Goal: Task Accomplishment & Management: Manage account settings

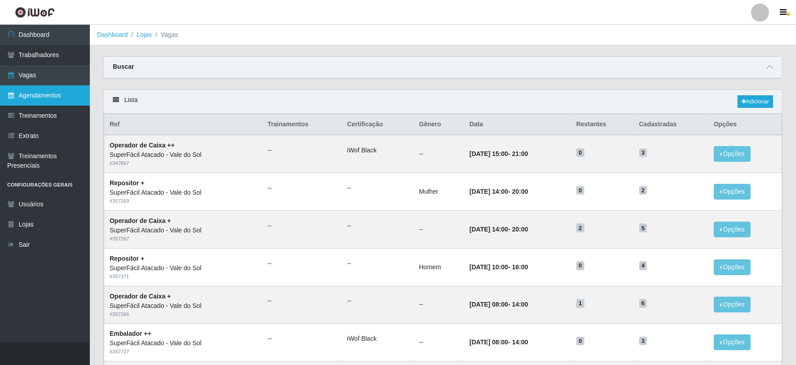
click at [50, 92] on link "Agendamentos" at bounding box center [45, 95] width 90 height 20
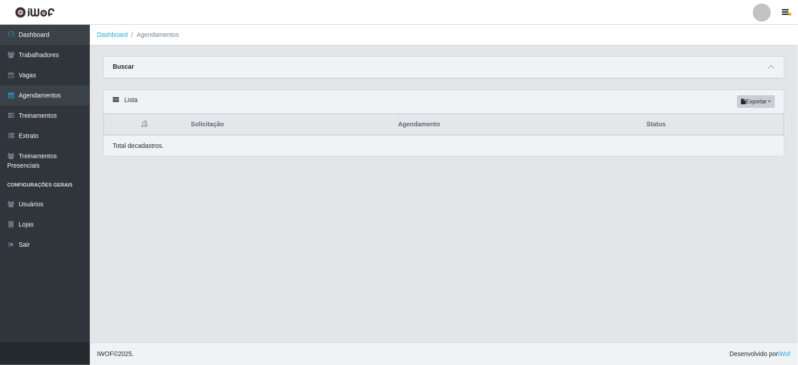
click at [274, 59] on div "Buscar" at bounding box center [444, 68] width 680 height 22
click at [274, 70] on div "Buscar" at bounding box center [444, 68] width 680 height 22
click at [361, 78] on div "Buscar" at bounding box center [444, 68] width 680 height 22
click at [27, 81] on link "Vagas" at bounding box center [45, 75] width 90 height 20
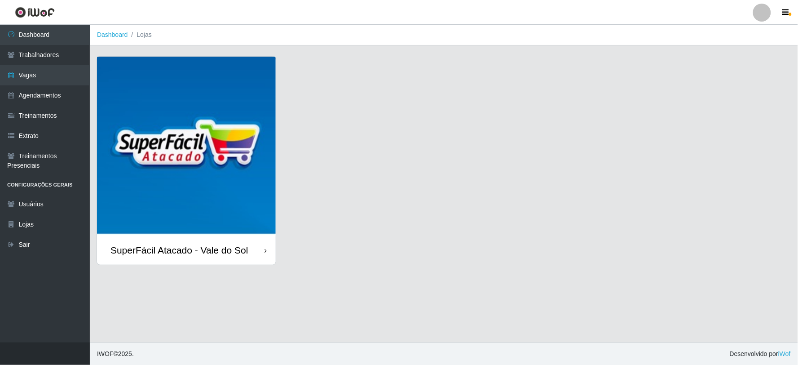
click at [207, 254] on div "SuperFácil Atacado - Vale do Sol" at bounding box center [179, 249] width 138 height 11
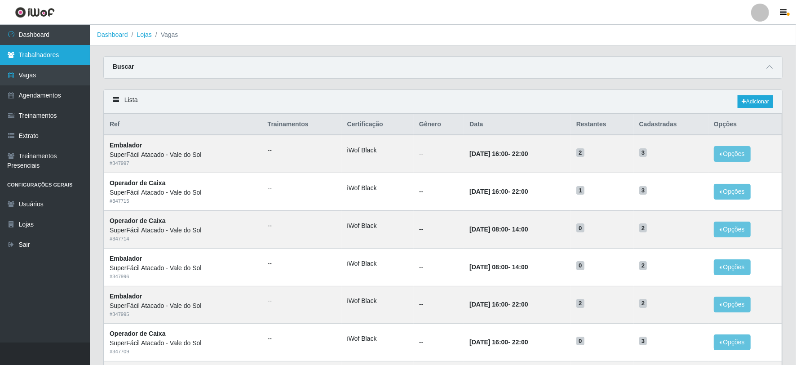
click at [36, 52] on link "Trabalhadores" at bounding box center [45, 55] width 90 height 20
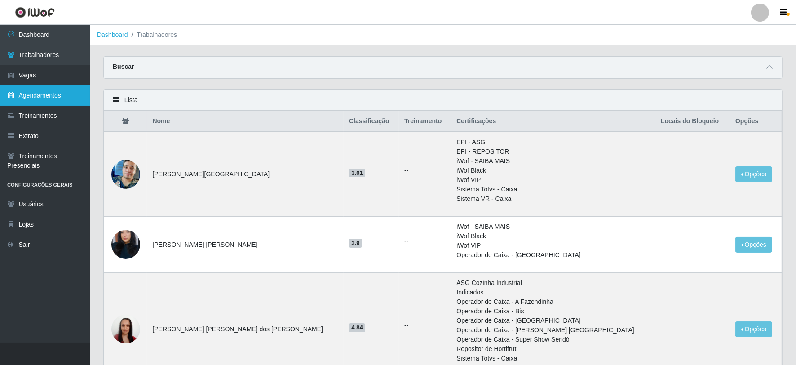
click at [41, 97] on link "Agendamentos" at bounding box center [45, 95] width 90 height 20
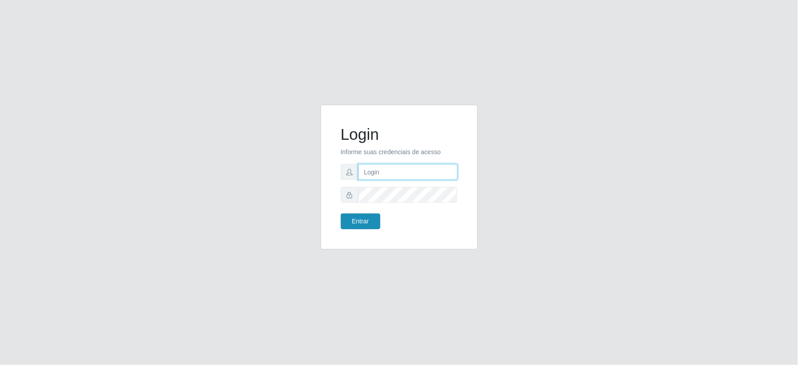
type input "[EMAIL_ADDRESS][DOMAIN_NAME]"
click at [362, 223] on button "Entrar" at bounding box center [361, 221] width 40 height 16
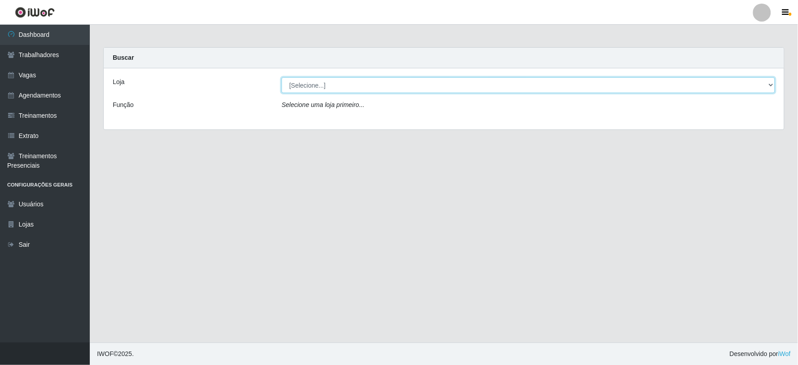
click at [342, 83] on select "[Selecione...] SuperFácil Atacado - Vale do Sol" at bounding box center [528, 85] width 493 height 16
select select "502"
click at [282, 77] on select "[Selecione...] SuperFácil Atacado - Vale do Sol" at bounding box center [528, 85] width 493 height 16
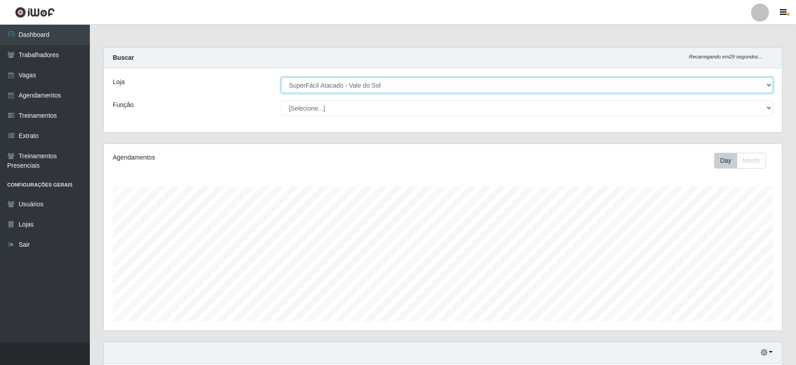
scroll to position [186, 678]
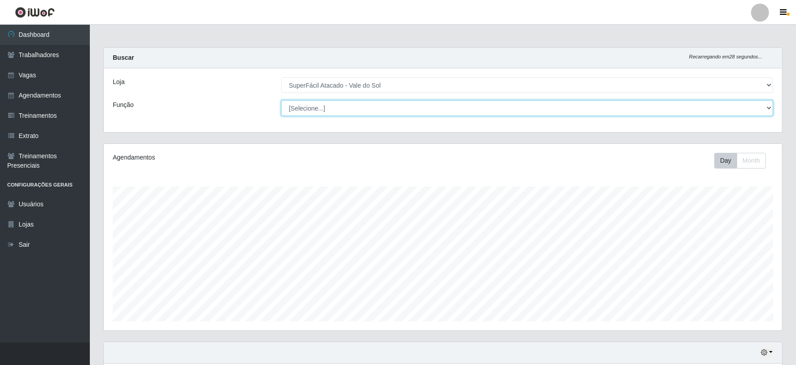
click at [360, 114] on select "[Selecione...] Embalador Embalador + Embalador ++ Operador de Caixa Operador de…" at bounding box center [527, 108] width 492 height 16
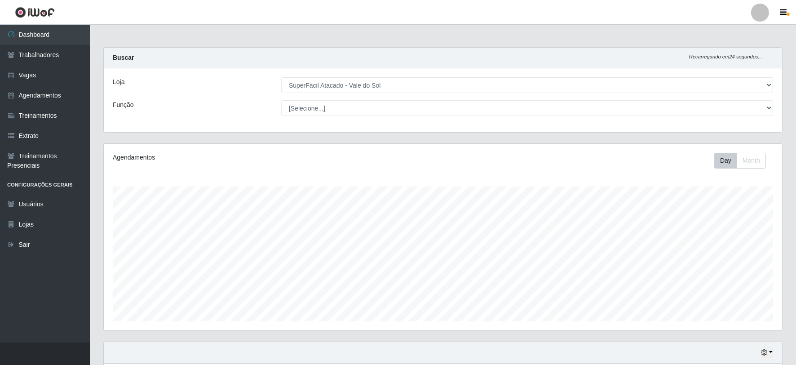
click at [180, 181] on div "Agendamentos Day Month" at bounding box center [443, 237] width 678 height 186
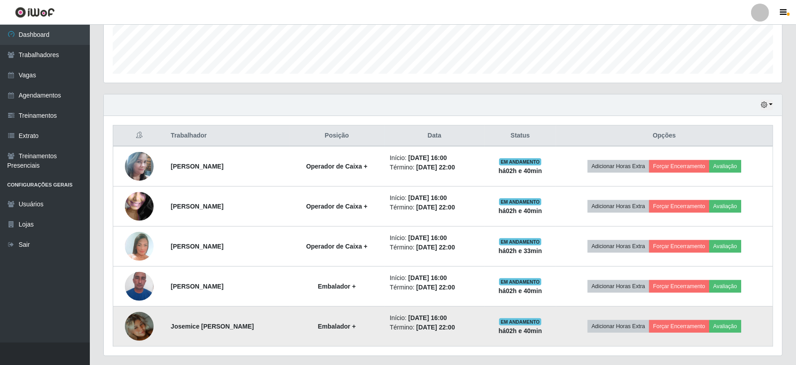
scroll to position [249, 0]
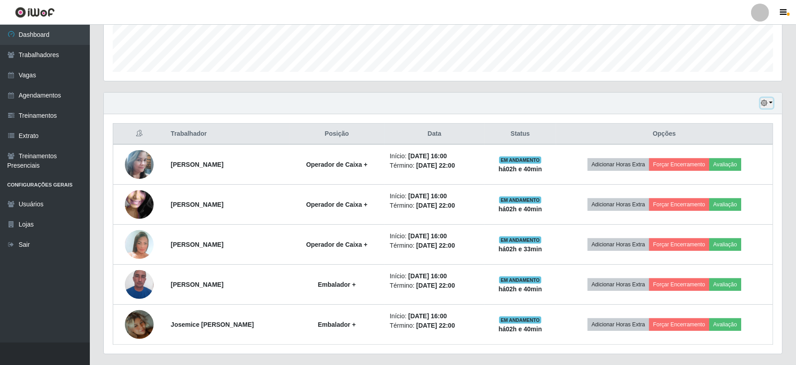
click at [769, 104] on button "button" at bounding box center [766, 103] width 13 height 10
click at [738, 144] on button "1 dia" at bounding box center [736, 137] width 71 height 19
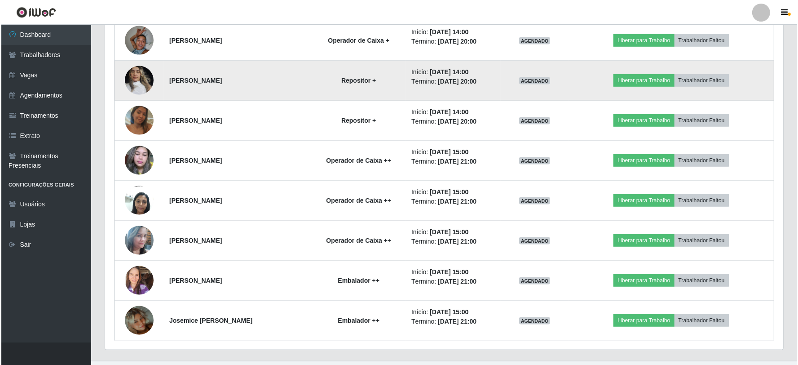
scroll to position [1432, 0]
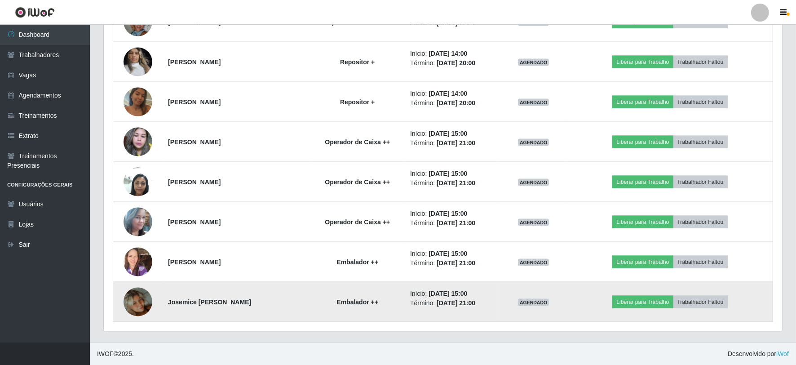
click at [131, 298] on img at bounding box center [137, 301] width 29 height 51
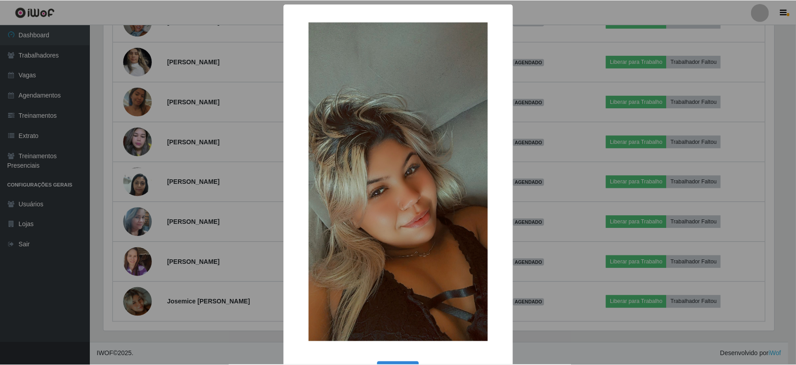
scroll to position [186, 672]
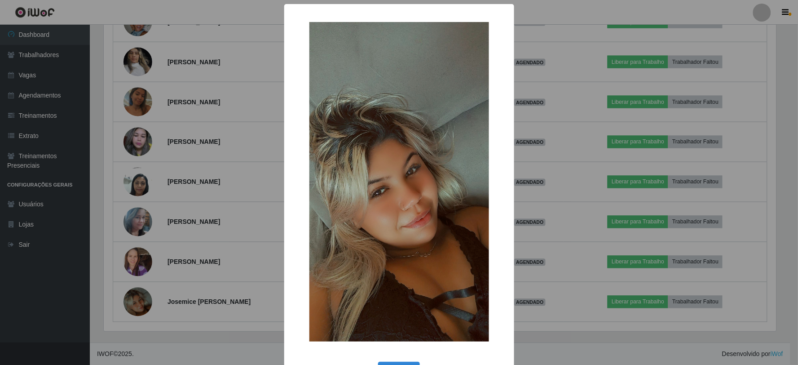
click at [232, 213] on div "× OK Cancel" at bounding box center [399, 182] width 798 height 365
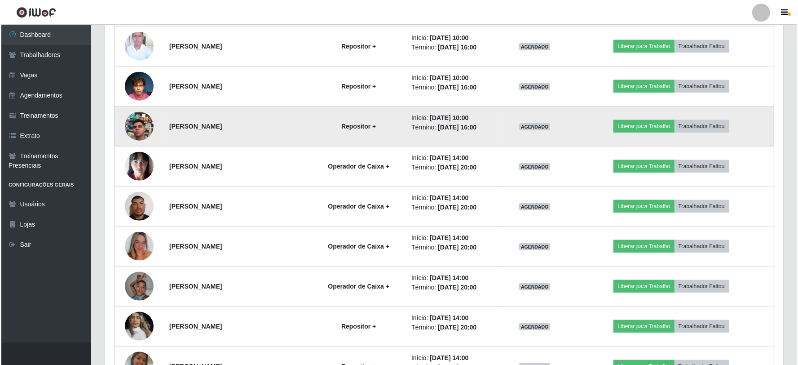
scroll to position [1083, 0]
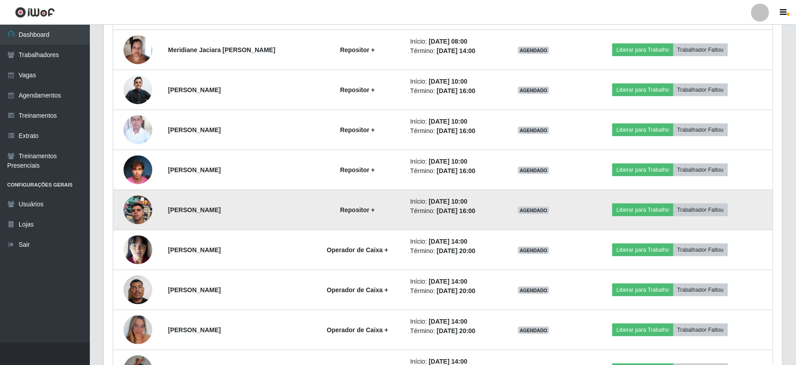
click at [138, 210] on img at bounding box center [137, 209] width 29 height 51
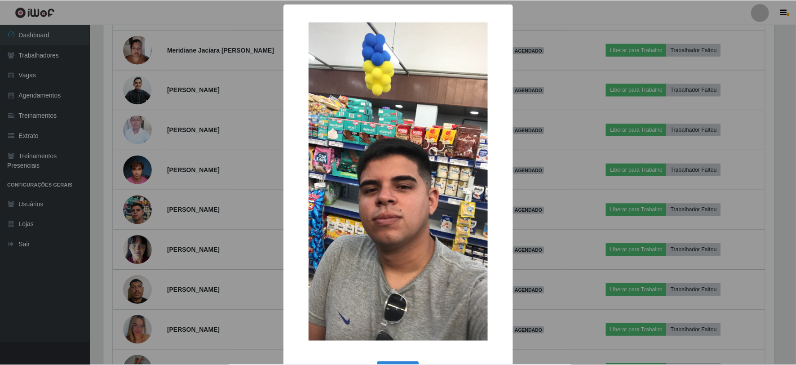
scroll to position [186, 672]
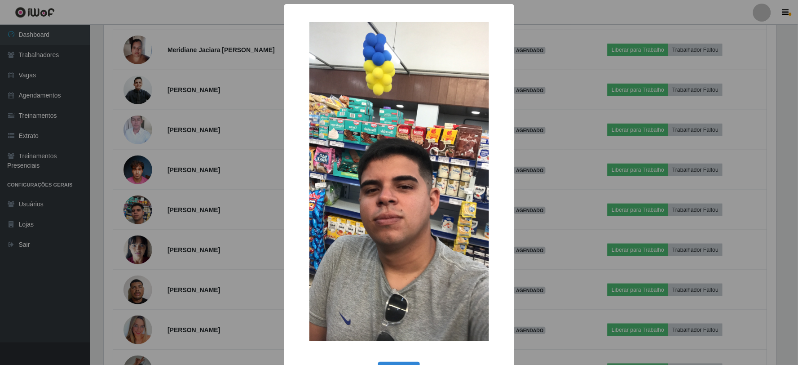
click at [223, 184] on div "× OK Cancel" at bounding box center [399, 182] width 798 height 365
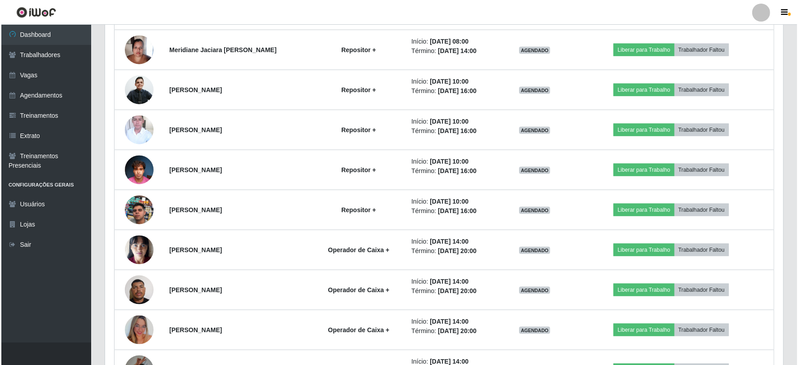
scroll to position [186, 678]
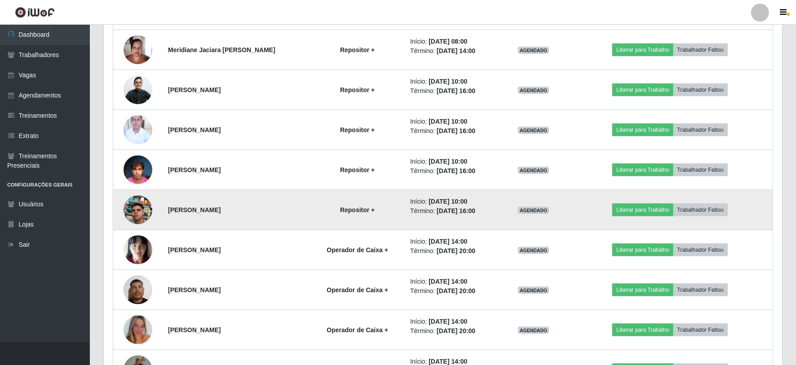
click at [137, 203] on img at bounding box center [137, 209] width 29 height 51
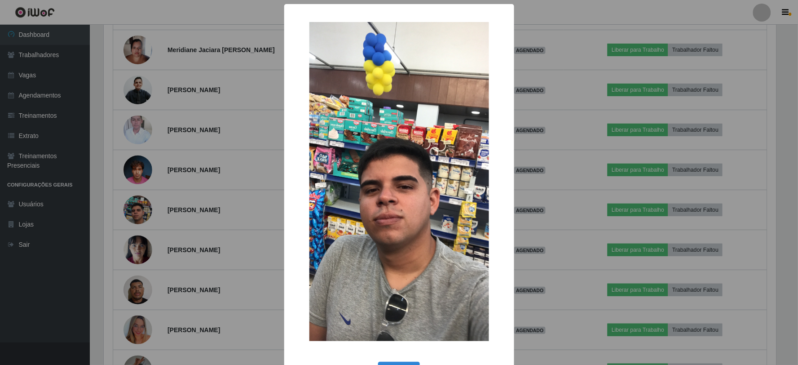
click at [190, 180] on div "× OK Cancel" at bounding box center [399, 182] width 798 height 365
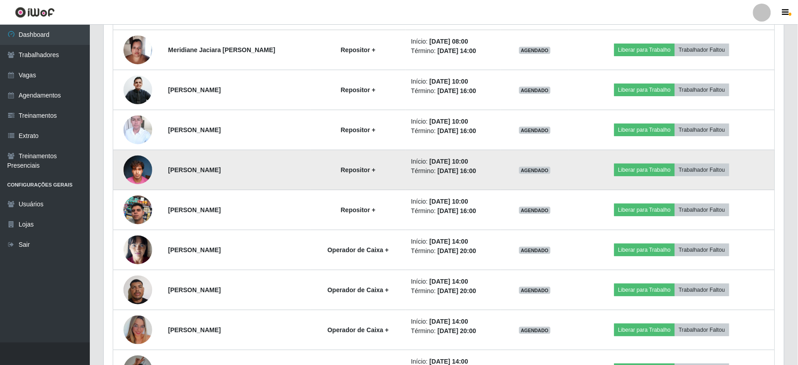
scroll to position [186, 678]
click at [138, 163] on img at bounding box center [137, 169] width 29 height 38
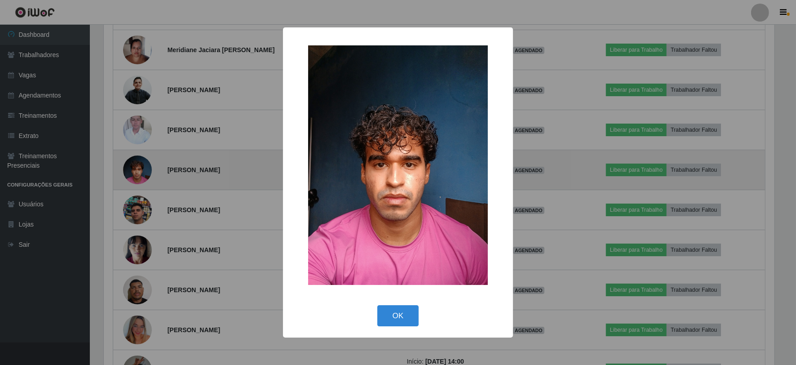
scroll to position [186, 672]
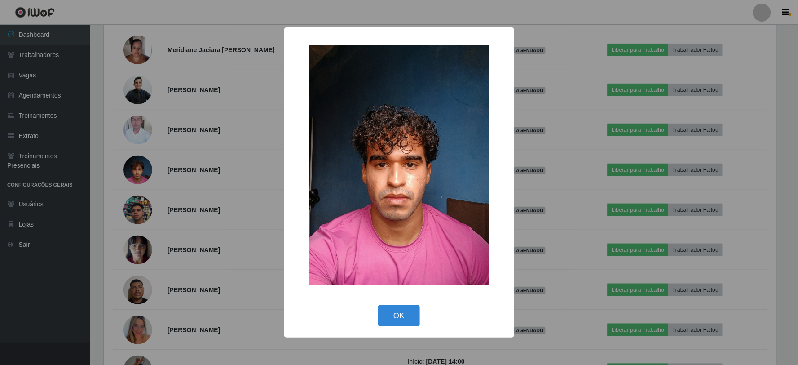
click at [198, 170] on div "× OK Cancel" at bounding box center [399, 182] width 798 height 365
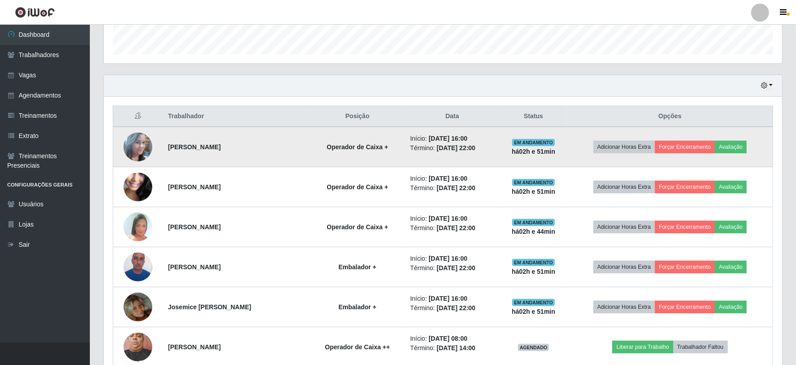
scroll to position [285, 0]
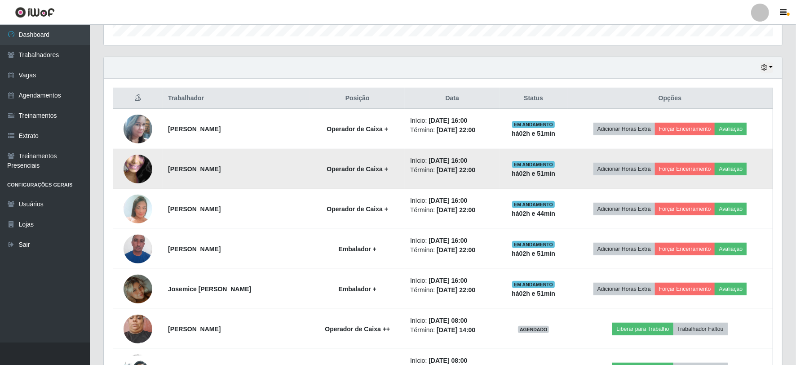
click at [129, 162] on img at bounding box center [137, 169] width 29 height 64
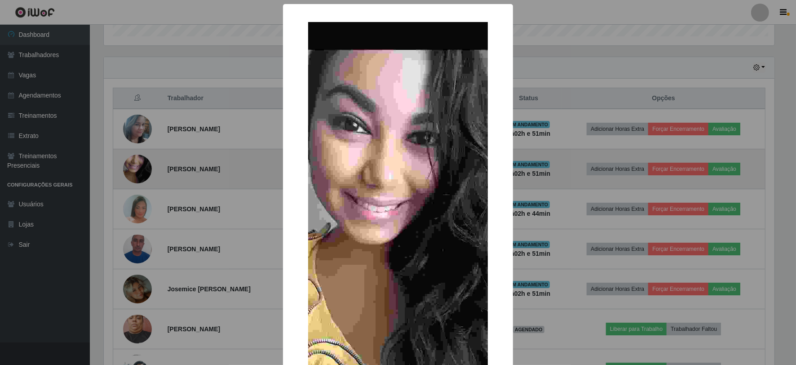
scroll to position [186, 672]
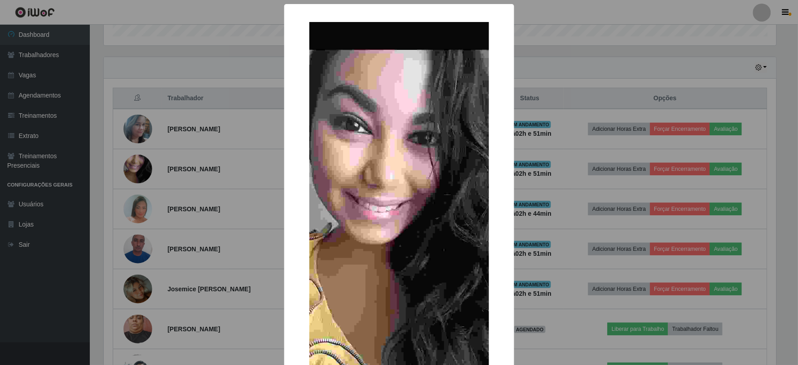
click at [184, 162] on div "× OK Cancel" at bounding box center [399, 182] width 798 height 365
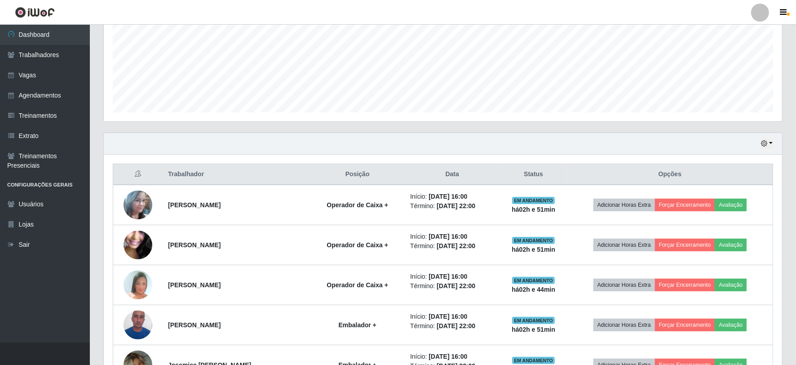
scroll to position [135, 0]
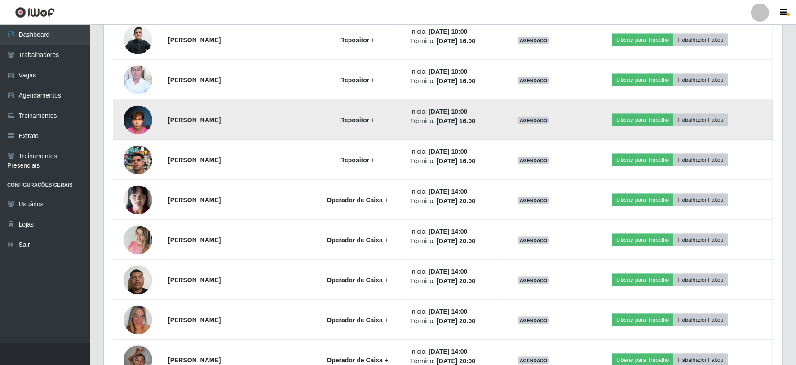
click at [113, 118] on td at bounding box center [138, 120] width 50 height 40
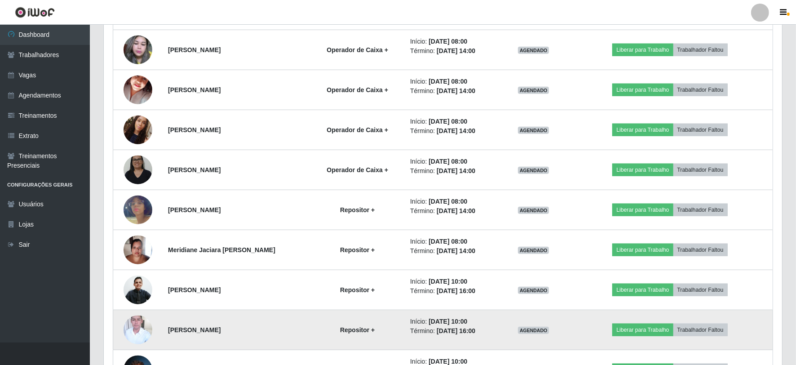
scroll to position [873, 0]
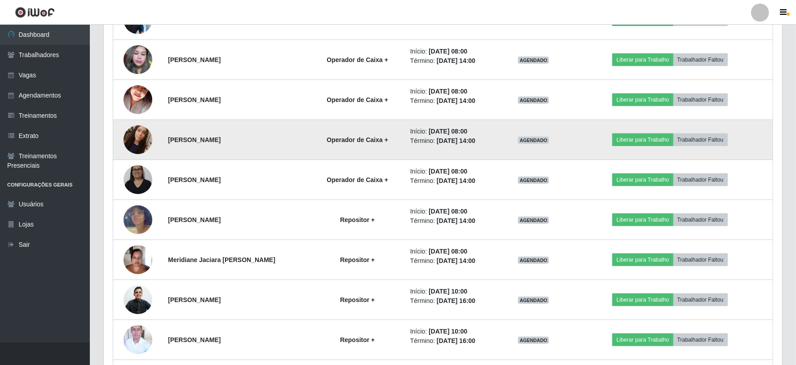
click at [138, 142] on img at bounding box center [137, 139] width 29 height 51
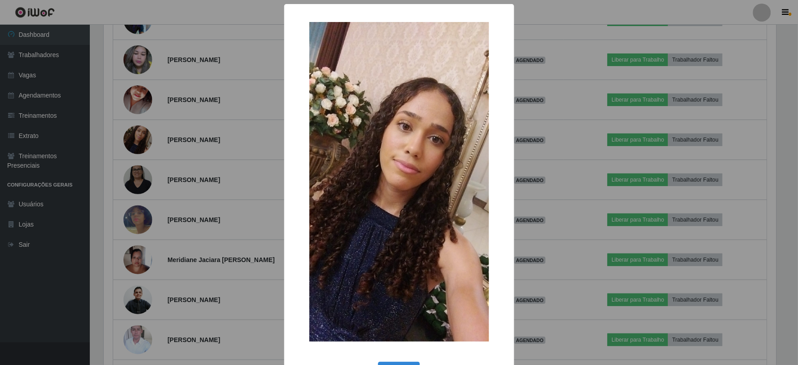
click at [153, 163] on div "× OK Cancel" at bounding box center [399, 182] width 798 height 365
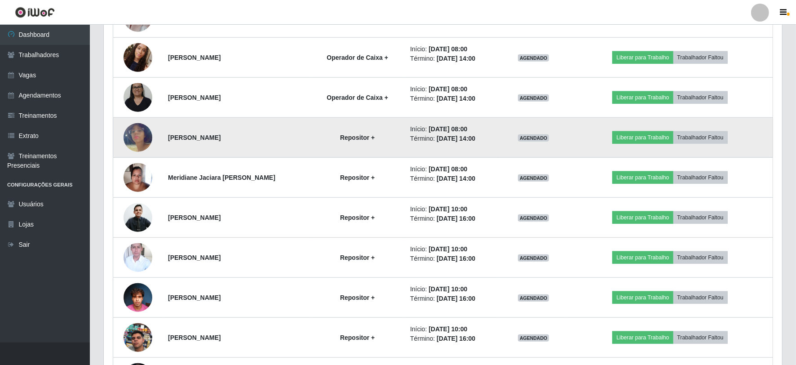
scroll to position [973, 0]
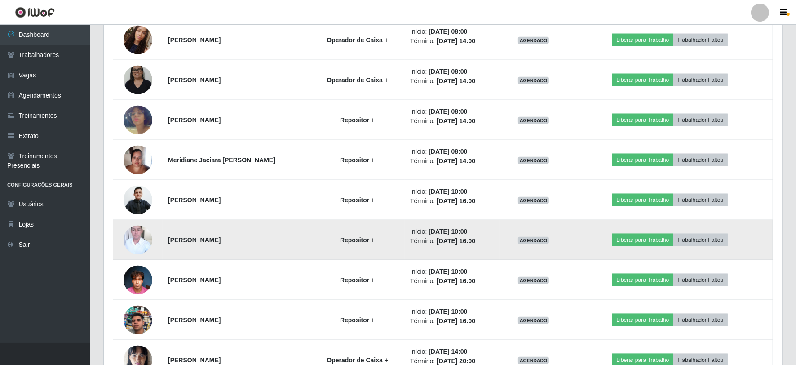
click at [141, 246] on img at bounding box center [137, 240] width 29 height 36
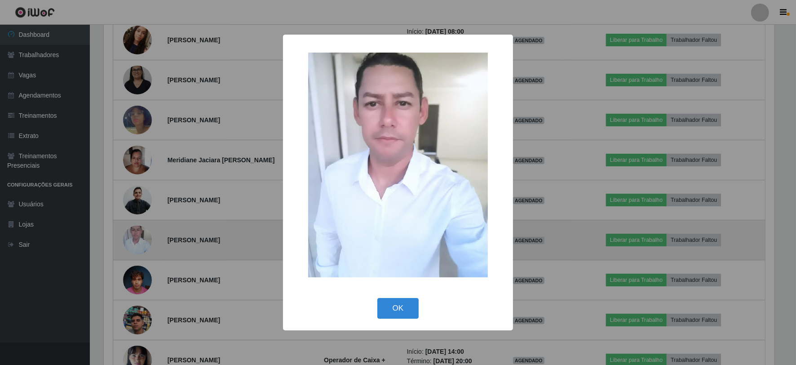
scroll to position [186, 672]
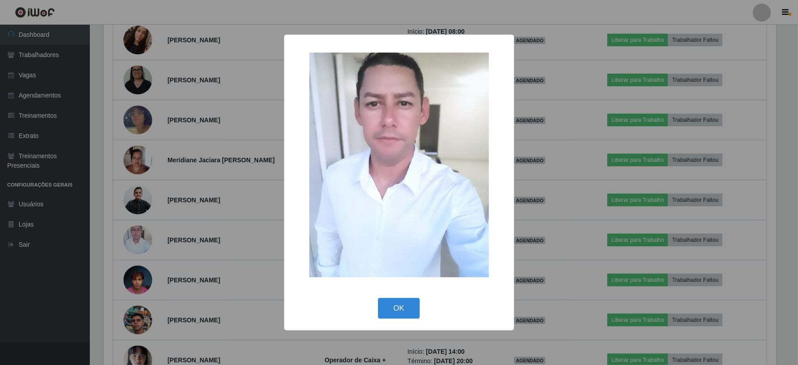
click at [181, 208] on div "× OK Cancel" at bounding box center [399, 182] width 798 height 365
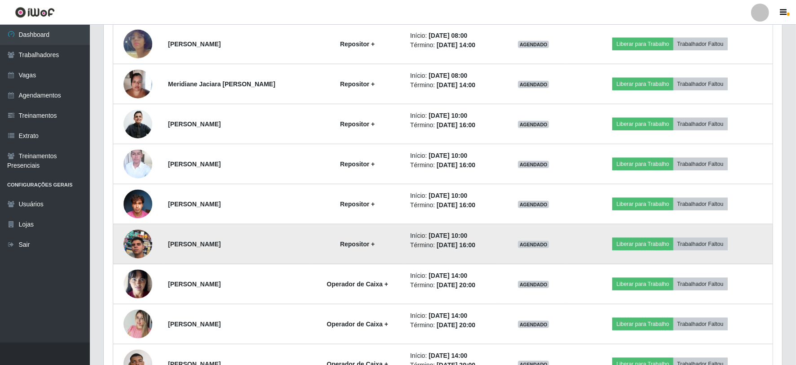
scroll to position [1073, 0]
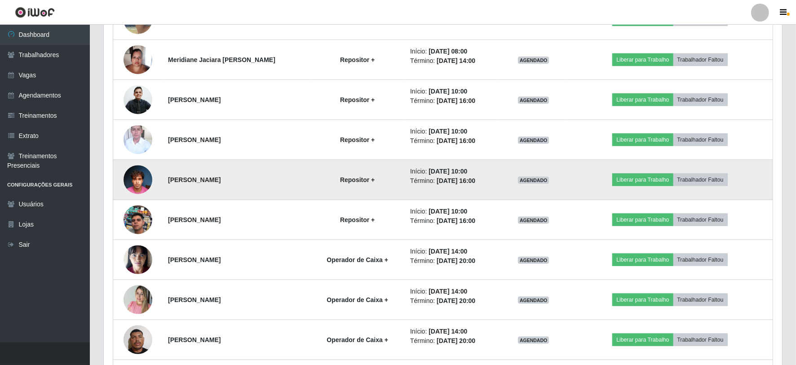
click at [132, 182] on img at bounding box center [137, 179] width 29 height 38
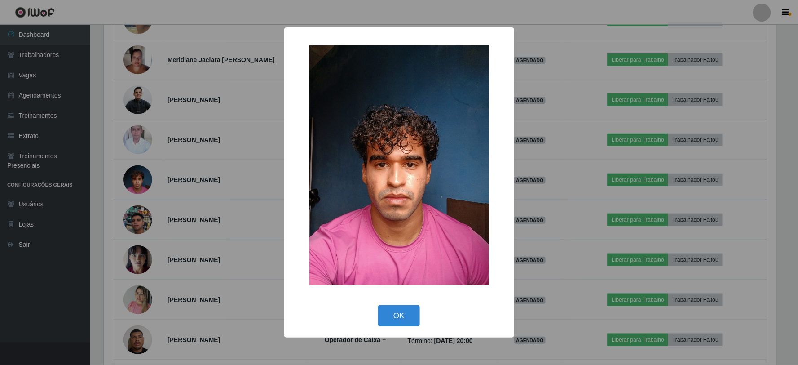
click at [131, 194] on div "× OK Cancel" at bounding box center [399, 182] width 798 height 365
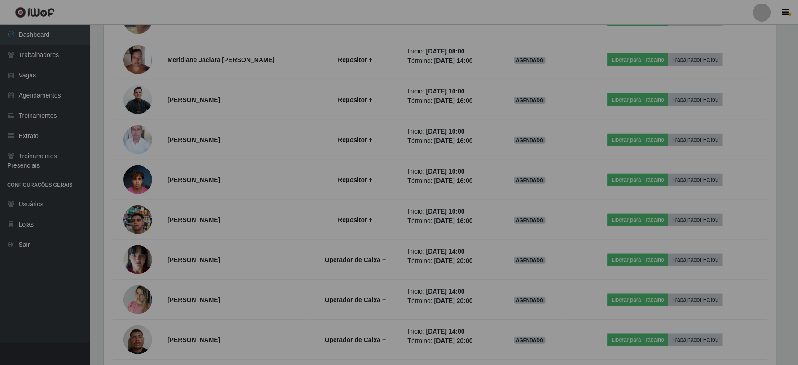
scroll to position [186, 678]
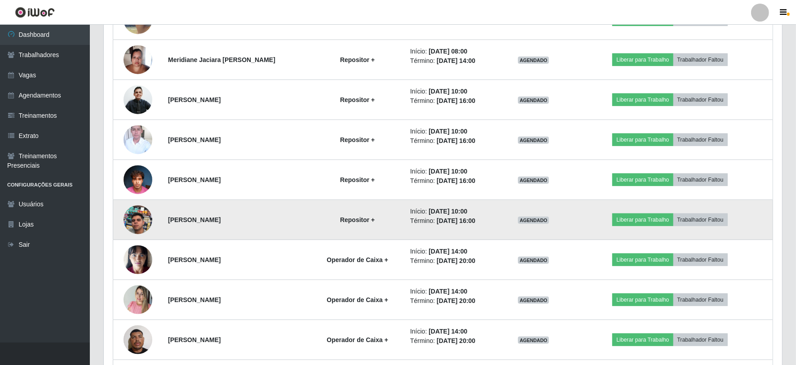
click at [145, 219] on img at bounding box center [137, 219] width 29 height 51
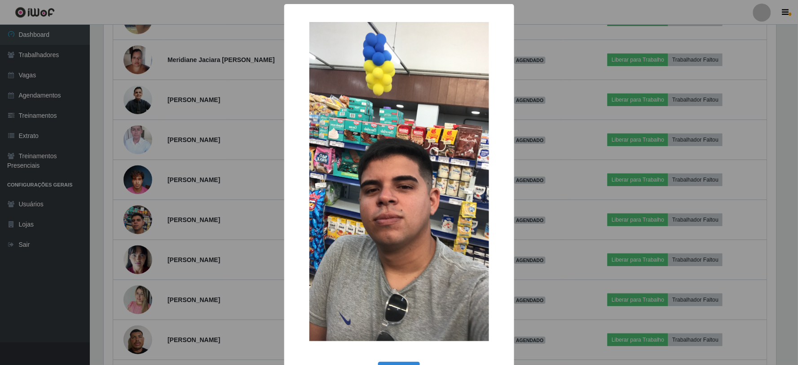
click at [180, 252] on div "× OK Cancel" at bounding box center [399, 182] width 798 height 365
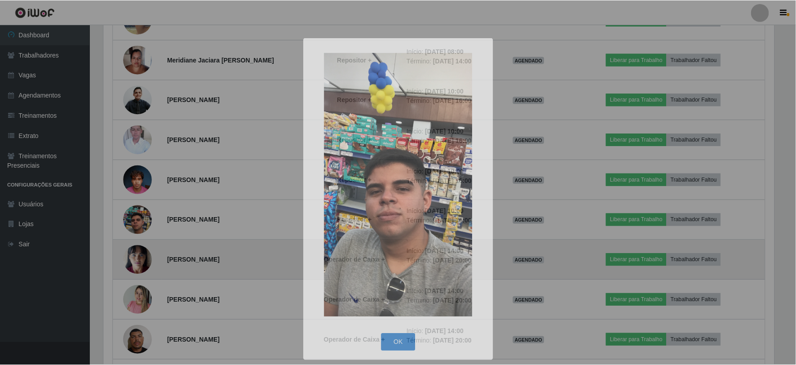
scroll to position [186, 678]
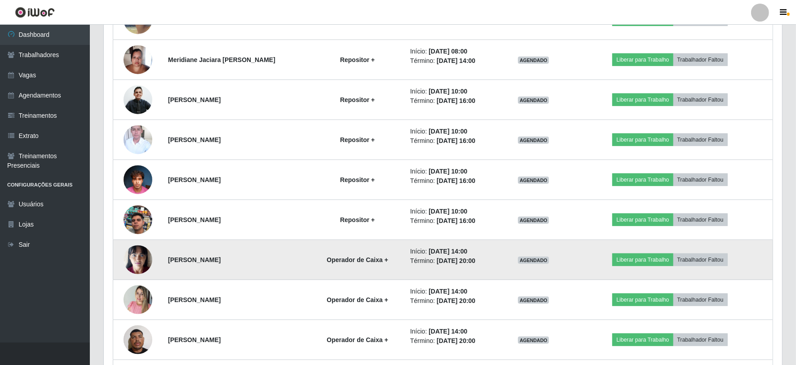
click at [138, 254] on img at bounding box center [137, 259] width 29 height 37
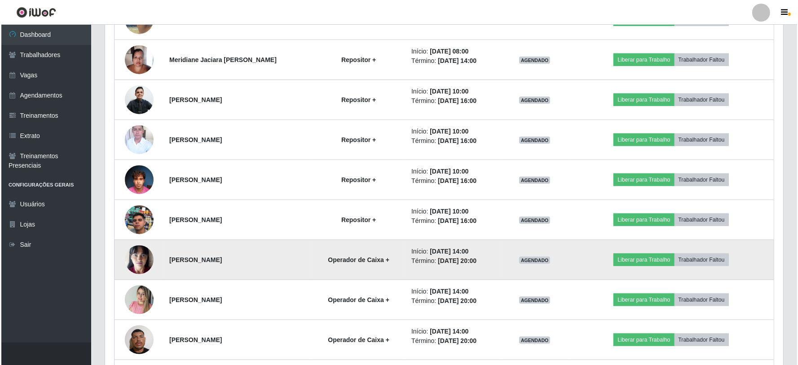
scroll to position [186, 672]
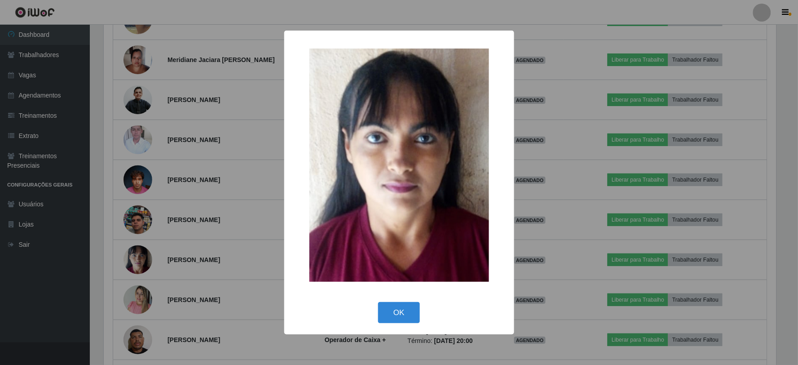
click at [176, 243] on div "× OK Cancel" at bounding box center [399, 182] width 798 height 365
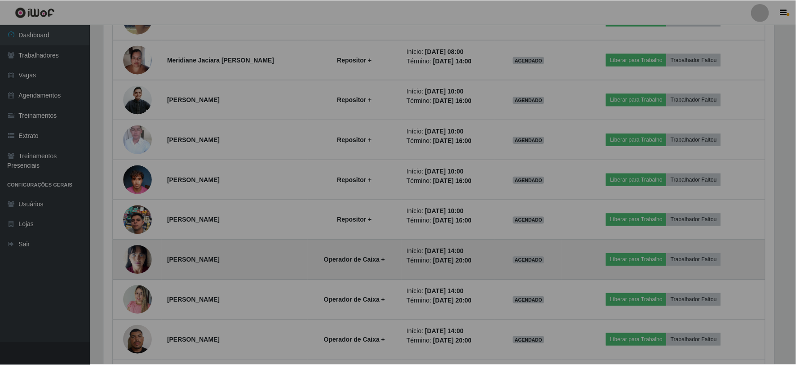
scroll to position [0, 0]
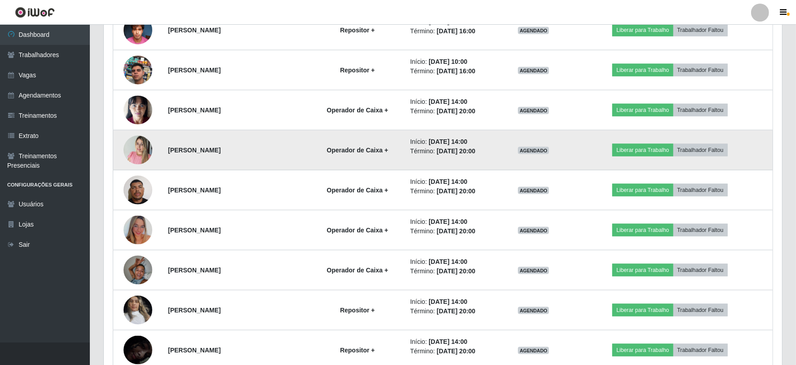
click at [136, 151] on img at bounding box center [137, 150] width 29 height 38
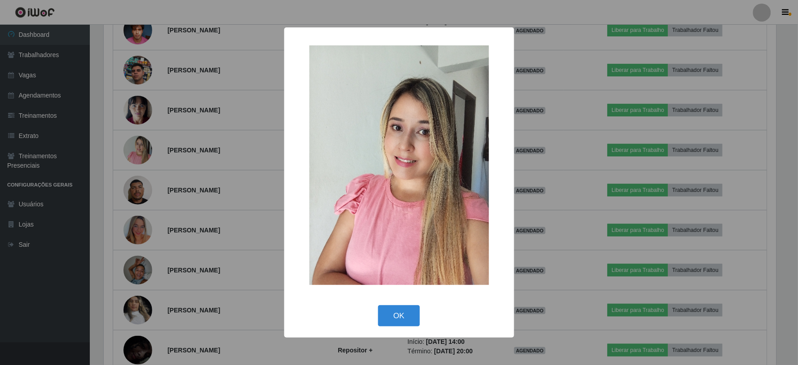
click at [147, 181] on div "× OK Cancel" at bounding box center [399, 182] width 798 height 365
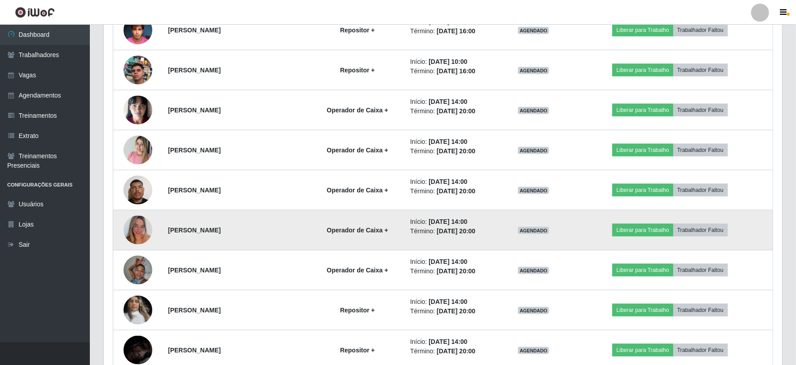
click at [140, 232] on img at bounding box center [137, 230] width 29 height 29
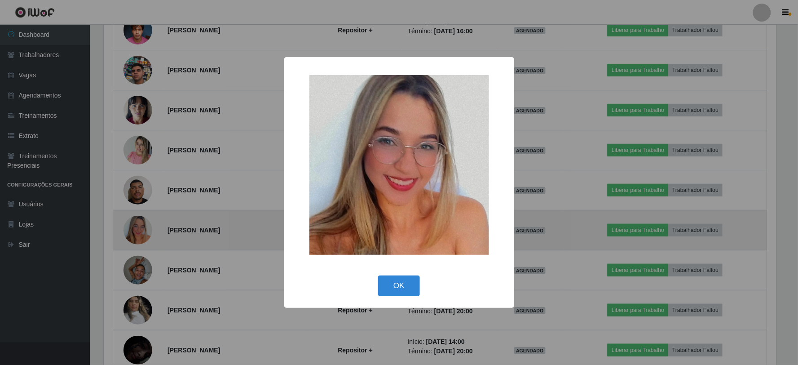
click at [140, 232] on div "× OK Cancel" at bounding box center [399, 182] width 798 height 365
